Goal: Task Accomplishment & Management: Complete application form

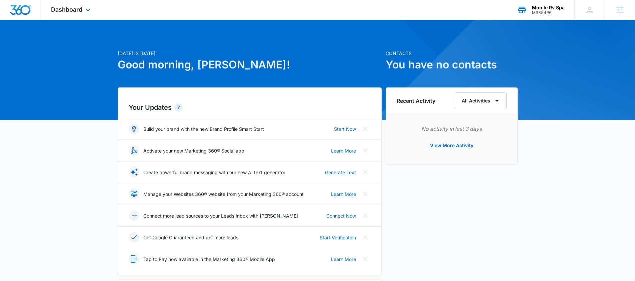
click at [545, 13] on div "M335496" at bounding box center [548, 12] width 33 height 5
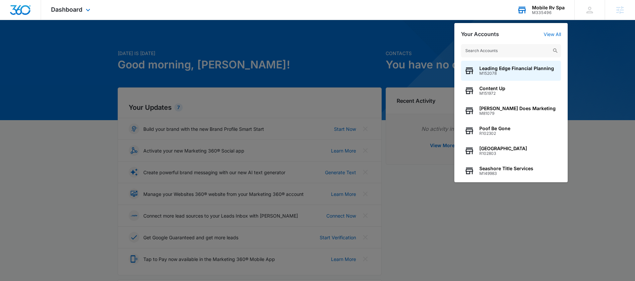
click at [503, 49] on input "text" at bounding box center [511, 50] width 100 height 13
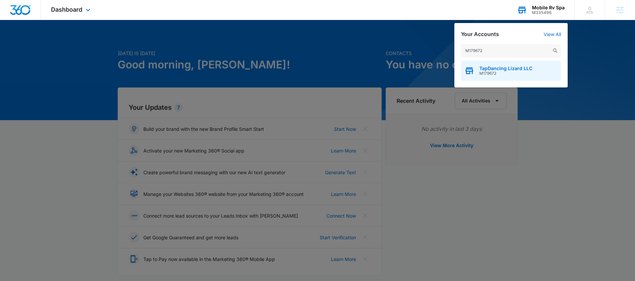
type input "M179672"
click at [488, 75] on span "M179672" at bounding box center [506, 73] width 53 height 5
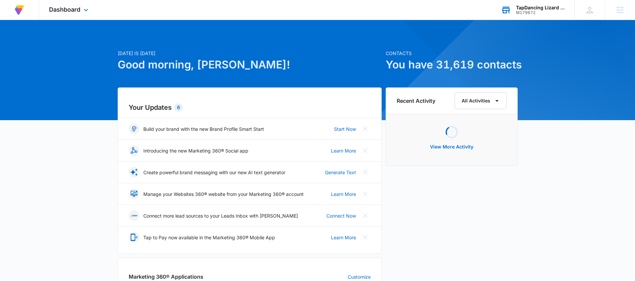
click at [534, 11] on div "M179672" at bounding box center [540, 12] width 49 height 5
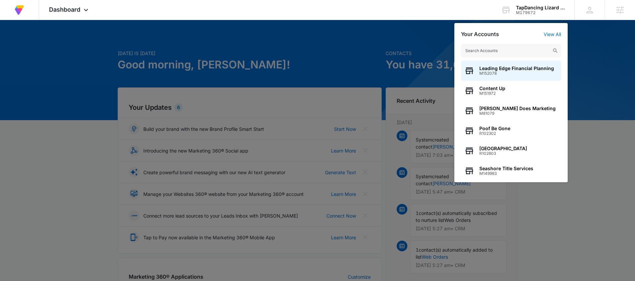
click at [554, 31] on div "Your Accounts View All" at bounding box center [511, 34] width 100 height 6
click at [553, 33] on link "View All" at bounding box center [552, 34] width 17 height 6
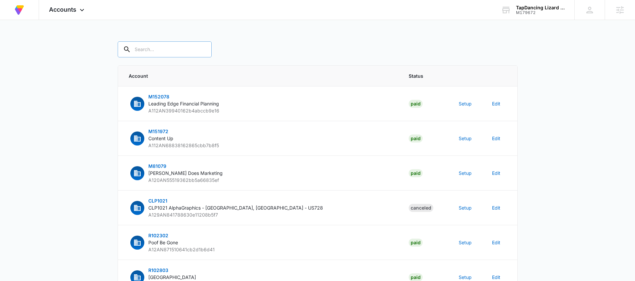
click at [152, 50] on input "text" at bounding box center [165, 49] width 94 height 16
paste input "M179672"
type input "M179672"
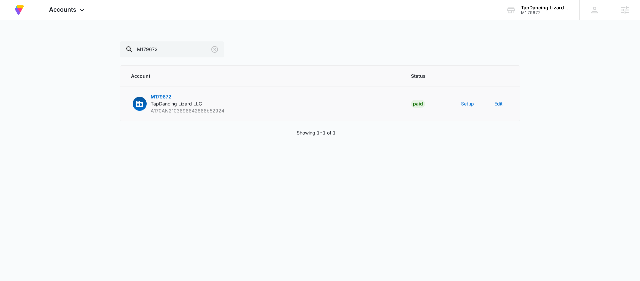
click at [466, 105] on button "Setup" at bounding box center [467, 103] width 13 height 7
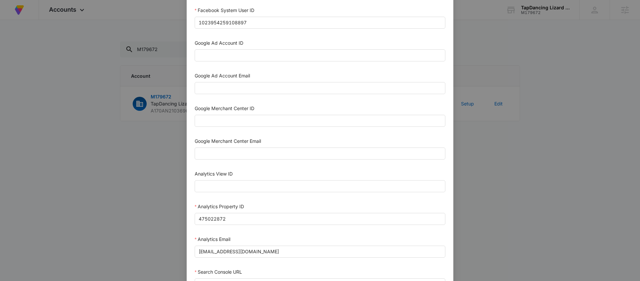
scroll to position [187, 0]
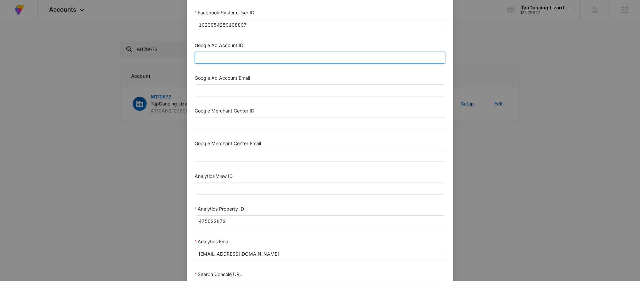
click at [216, 59] on input "Google Ad Account ID" at bounding box center [320, 58] width 251 height 12
paste input "[PHONE_NUMBER]"
type input "[PHONE_NUMBER]"
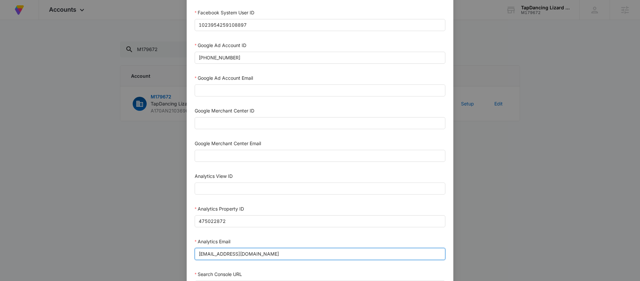
click at [300, 255] on input "[EMAIL_ADDRESS][DOMAIN_NAME]" at bounding box center [320, 254] width 251 height 12
click at [299, 254] on input "[EMAIL_ADDRESS][DOMAIN_NAME]" at bounding box center [320, 254] width 251 height 12
click at [299, 254] on input "m360+accounts1025@madwiremedia.com" at bounding box center [320, 254] width 251 height 12
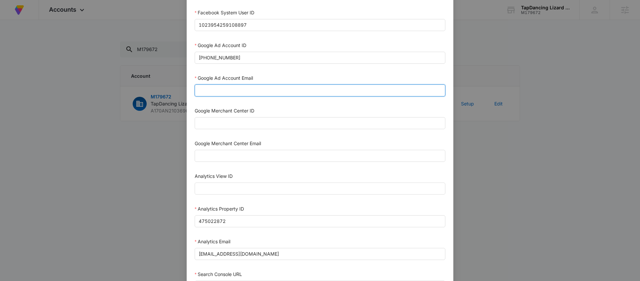
click at [215, 91] on input "Google Ad Account Email" at bounding box center [320, 90] width 251 height 12
paste input "m360+accounts1025@madwiremedia.com"
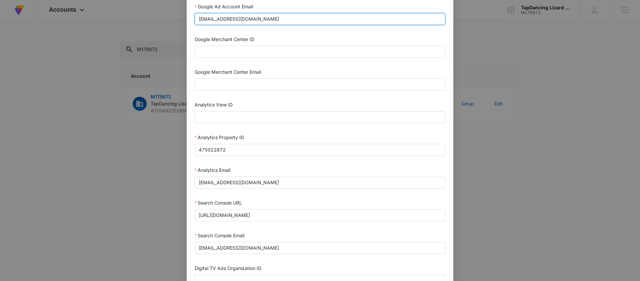
scroll to position [314, 0]
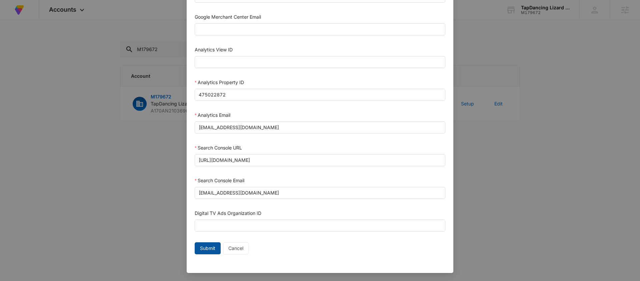
type input "m360+accounts1025@madwiremedia.com"
click at [205, 251] on span "Submit" at bounding box center [207, 247] width 15 height 7
